Goal: Task Accomplishment & Management: Use online tool/utility

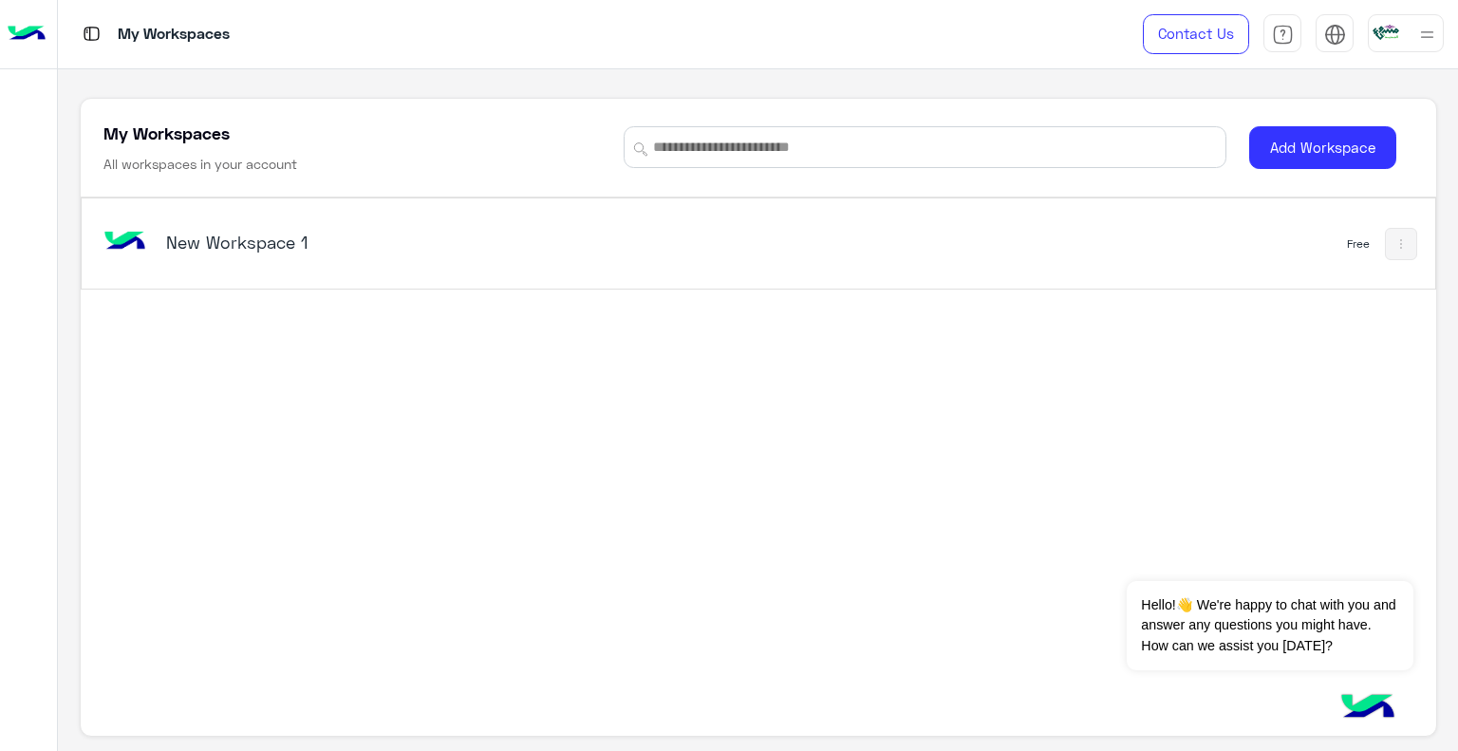
click at [6, 34] on div at bounding box center [28, 34] width 57 height 69
click at [25, 56] on div at bounding box center [28, 34] width 57 height 69
click at [28, 29] on img at bounding box center [27, 34] width 38 height 40
click at [1430, 37] on img at bounding box center [1428, 35] width 24 height 24
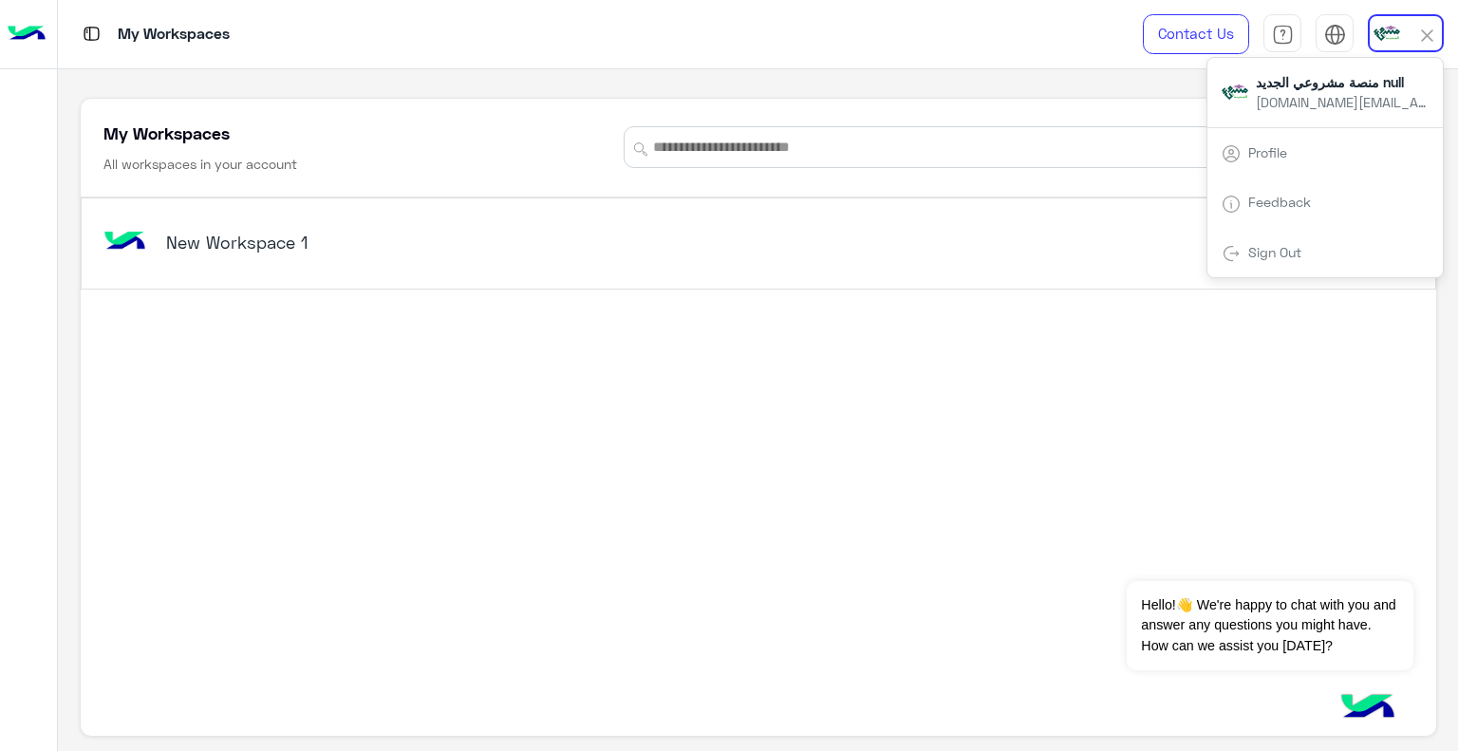
click at [88, 31] on img at bounding box center [92, 34] width 24 height 24
click at [249, 234] on h5 "New Workspace 1" at bounding box center [403, 242] width 475 height 23
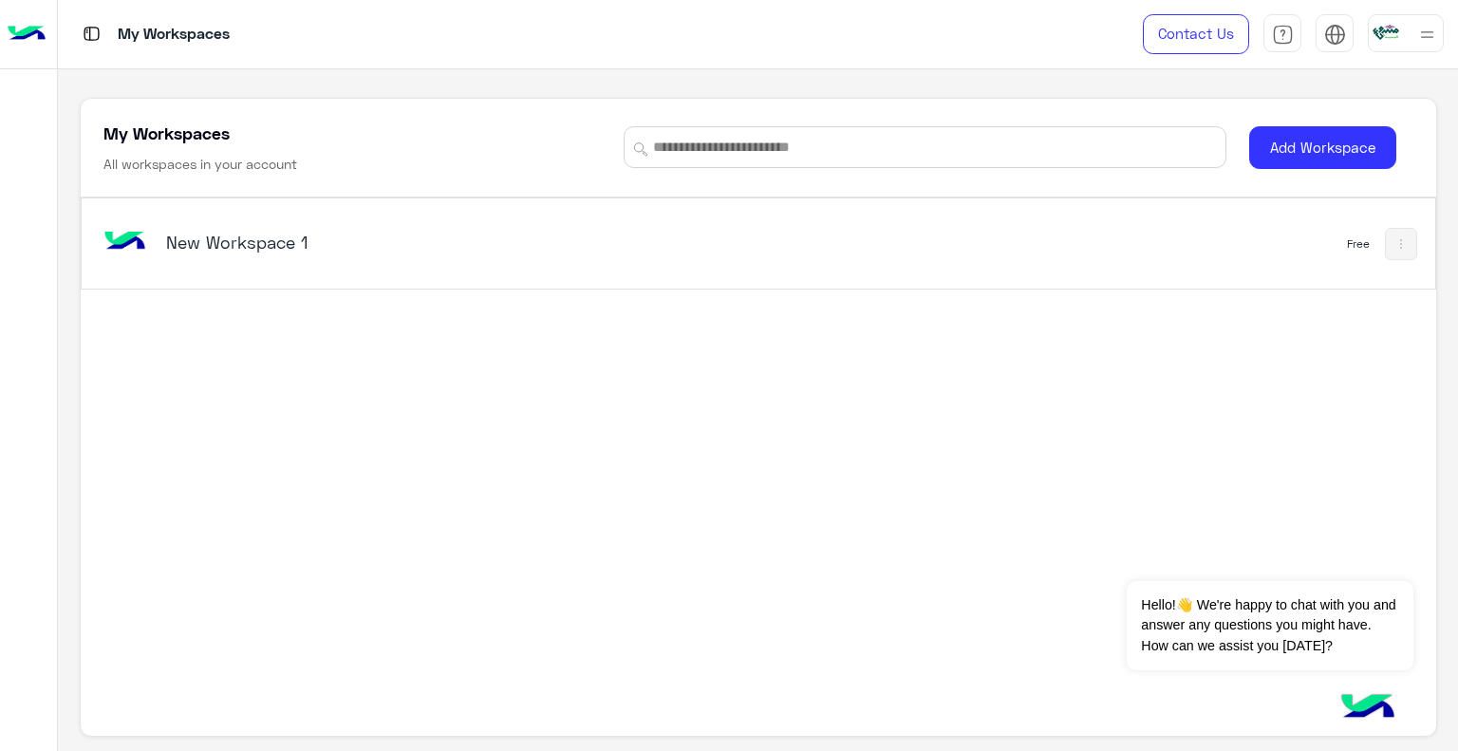
click at [1375, 239] on div "Free" at bounding box center [1382, 244] width 70 height 32
click at [1397, 250] on img at bounding box center [1401, 243] width 15 height 15
click at [1390, 31] on div at bounding box center [729, 375] width 1458 height 751
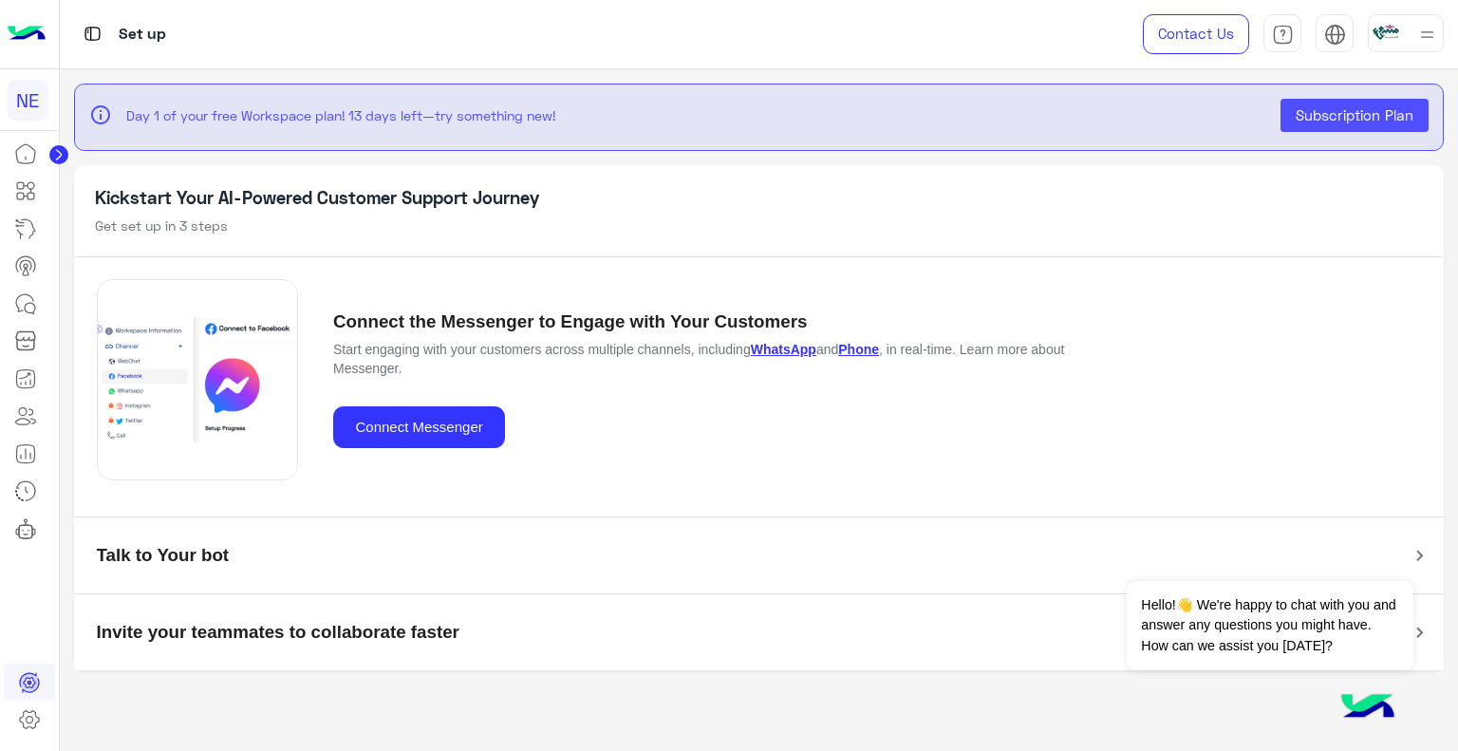
click at [31, 718] on icon at bounding box center [29, 720] width 7 height 7
click at [134, 699] on div "Workspace Settings" at bounding box center [126, 707] width 142 height 30
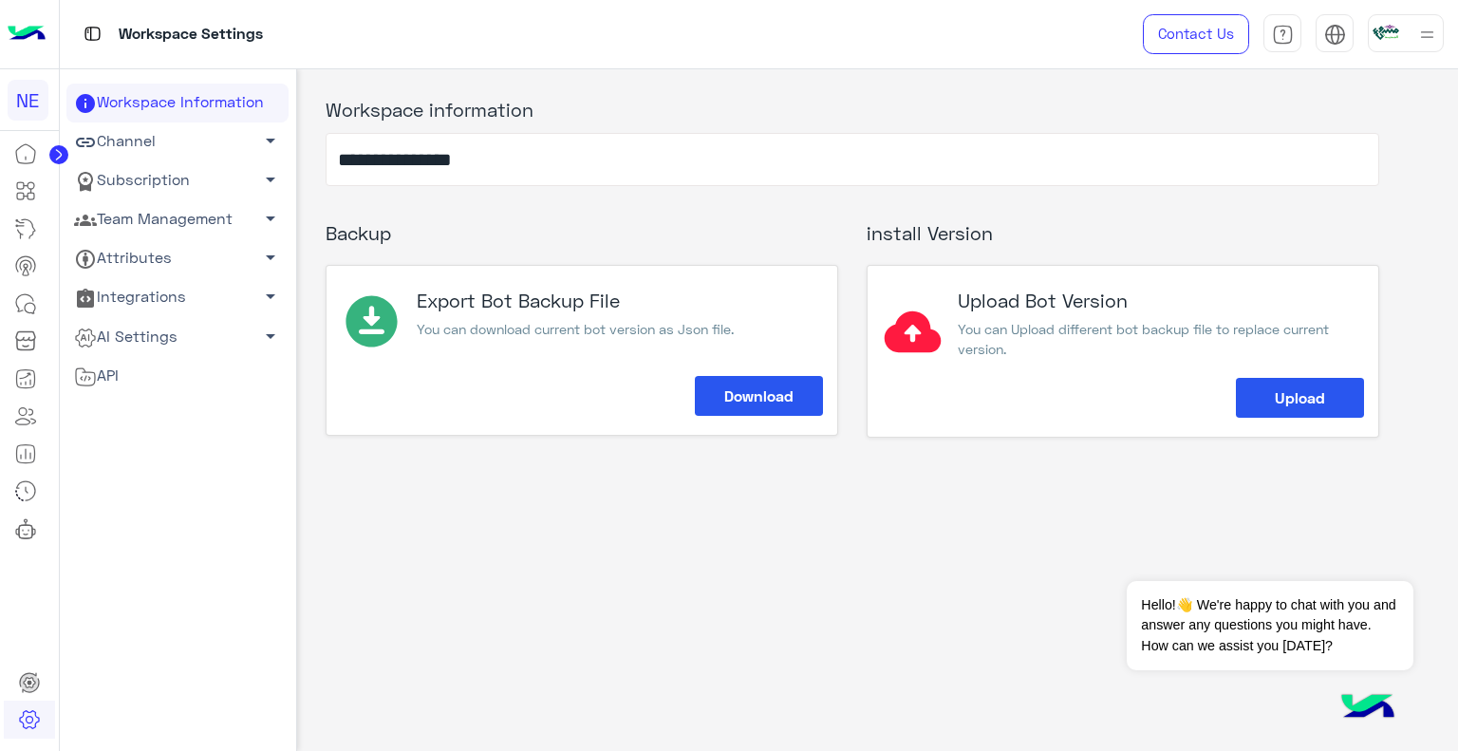
click at [138, 140] on link "Channel arrow_drop_down" at bounding box center [177, 141] width 222 height 39
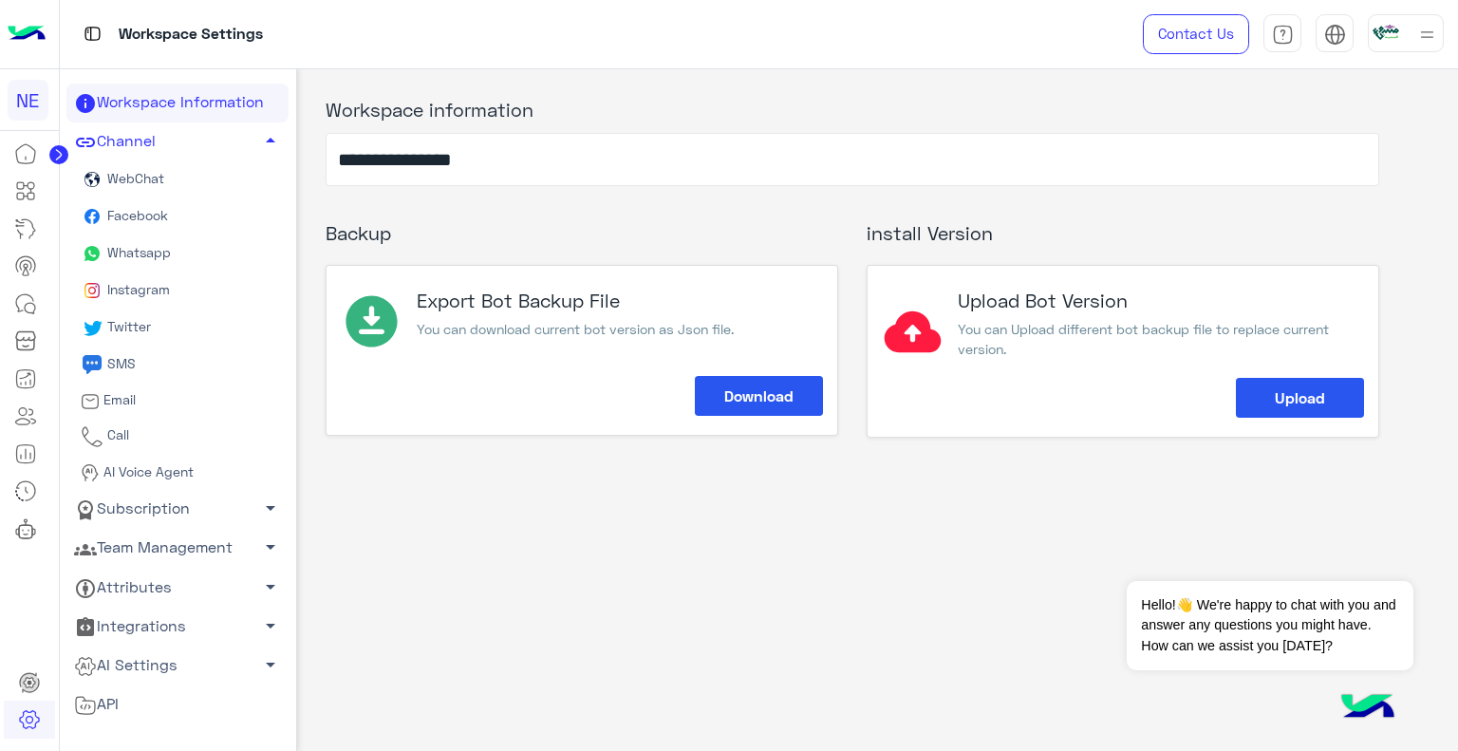
click at [135, 254] on span "Whatsapp" at bounding box center [136, 252] width 67 height 16
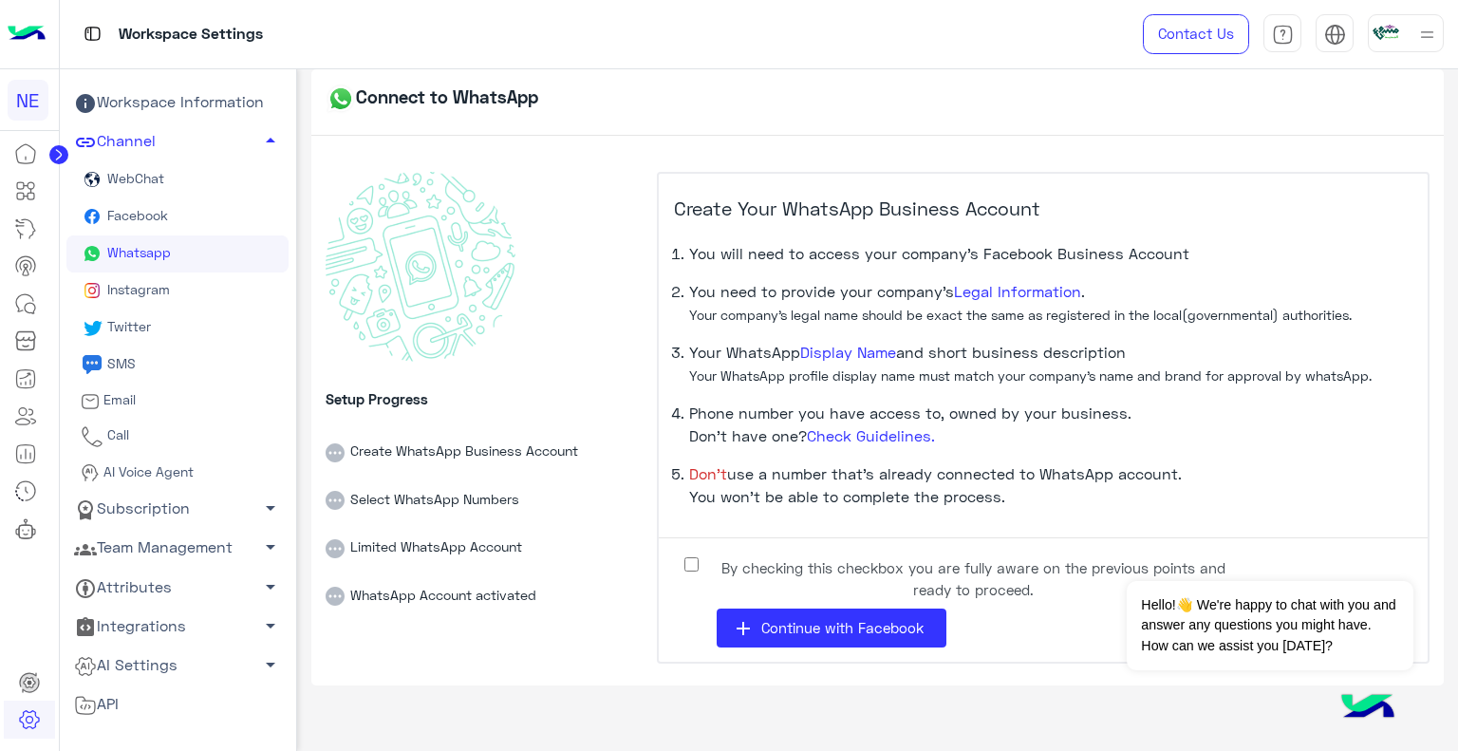
click at [864, 624] on span "Continue with Facebook" at bounding box center [843, 627] width 162 height 17
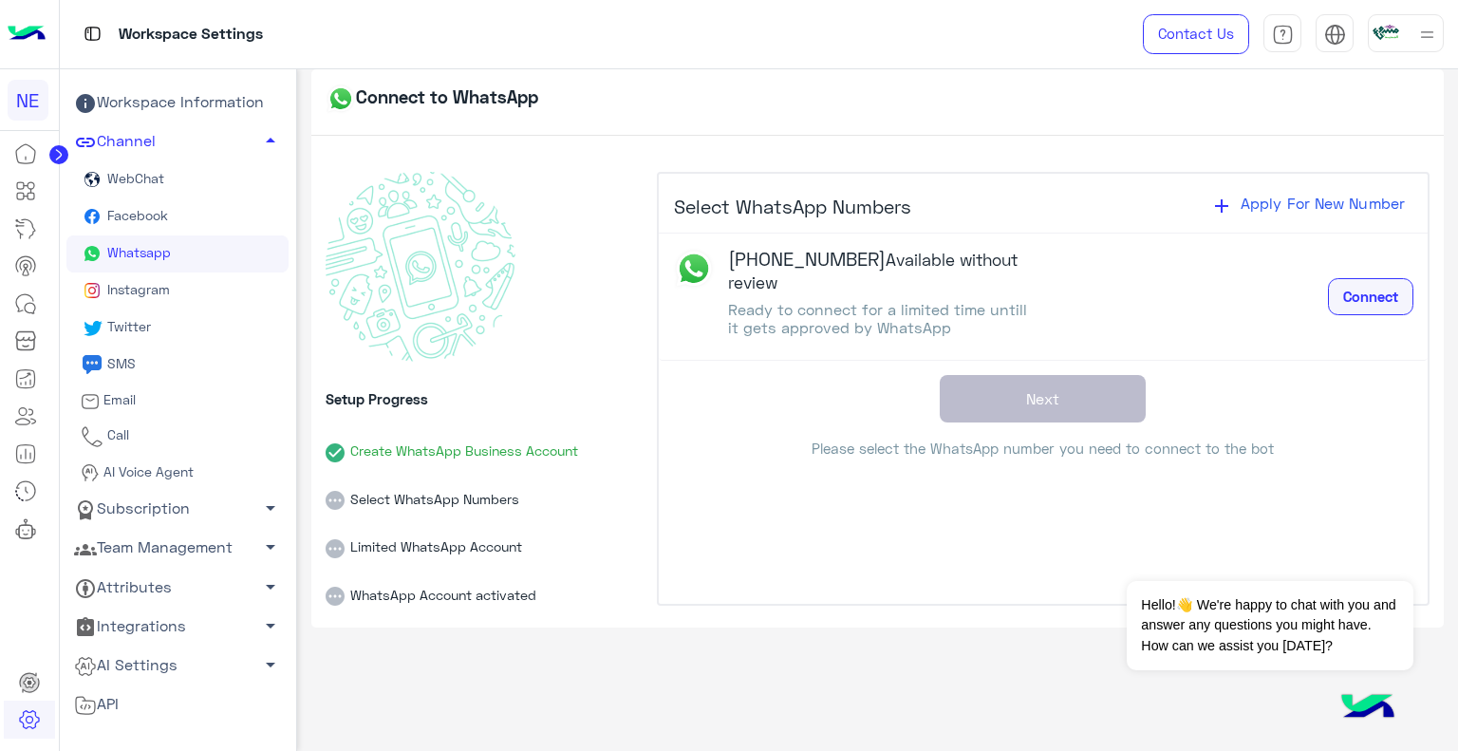
click at [1364, 292] on span "Connect" at bounding box center [1371, 296] width 55 height 17
